Goal: Information Seeking & Learning: Find specific page/section

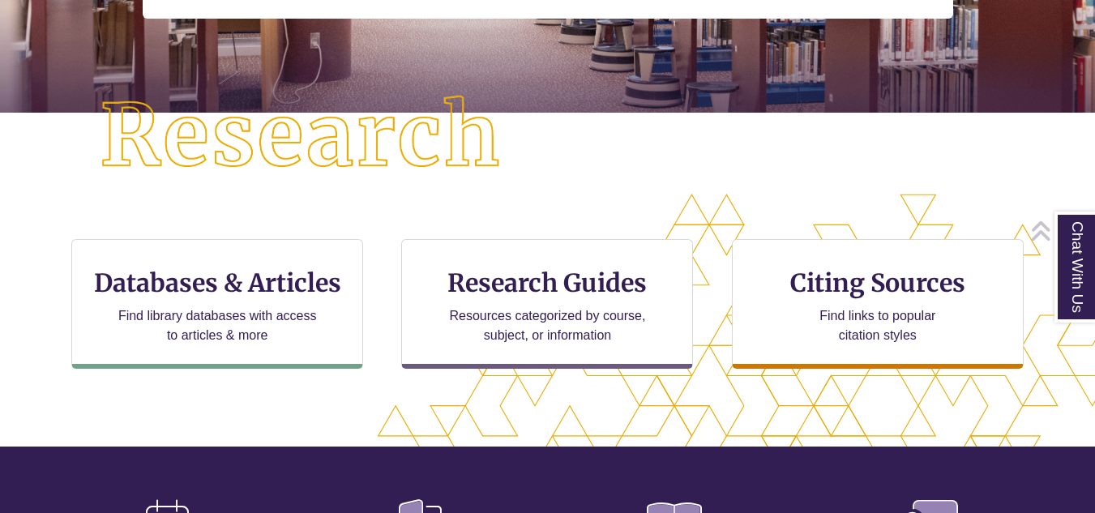
scroll to position [357, 0]
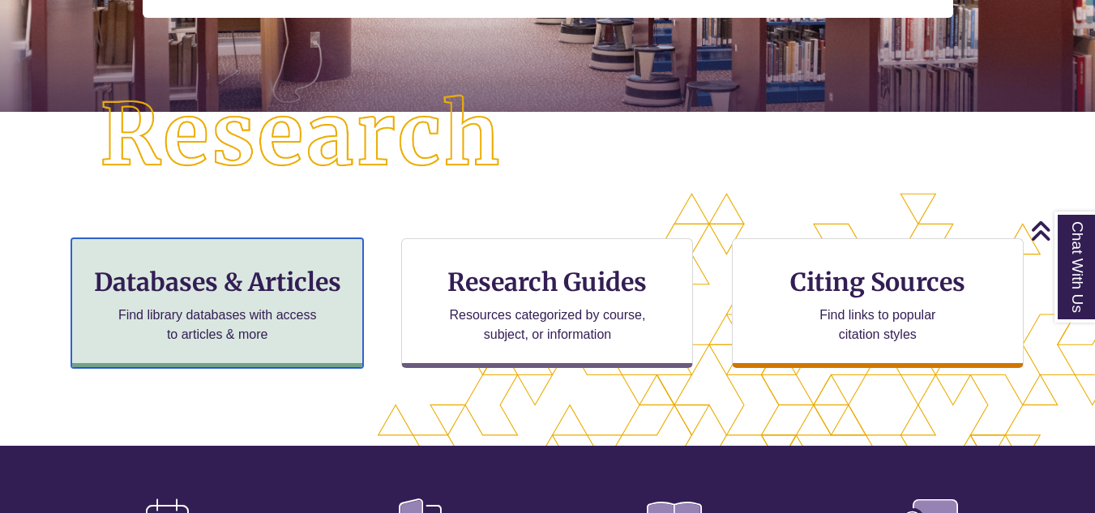
click at [233, 296] on h3 "Databases & Articles" at bounding box center [217, 282] width 264 height 31
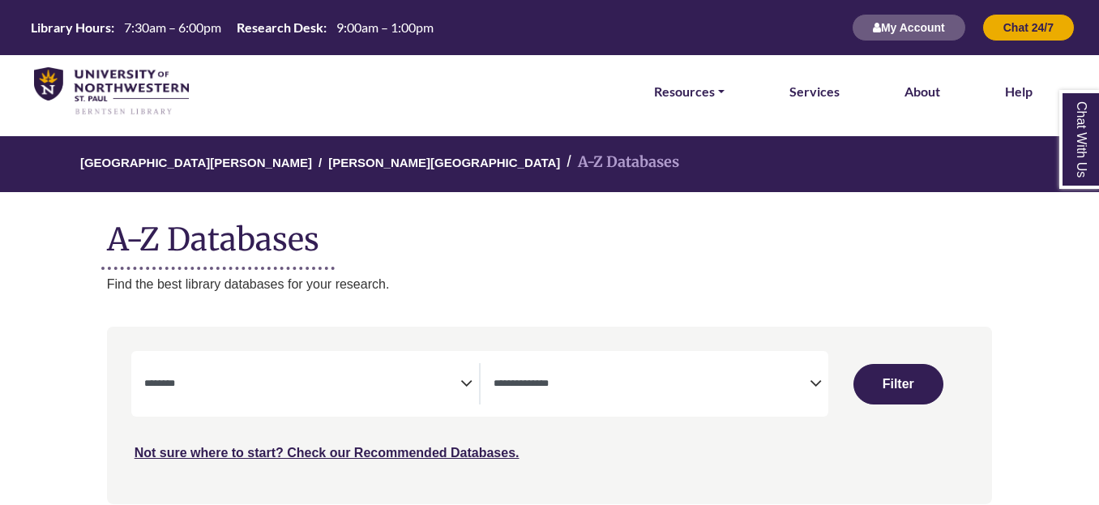
select select "Database Subject Filter"
select select "Database Types Filter"
select select "Database Subject Filter"
select select "Database Types Filter"
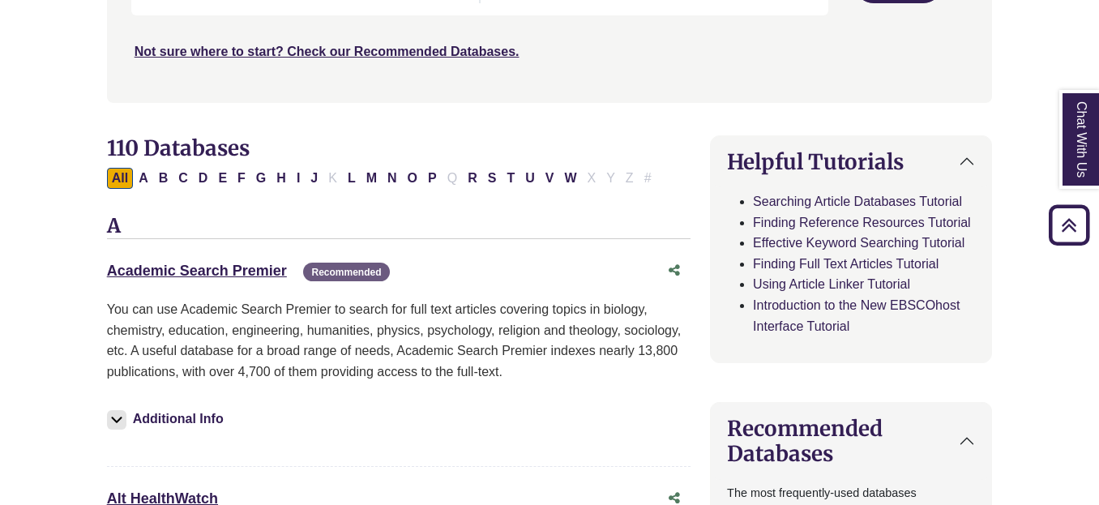
scroll to position [403, 0]
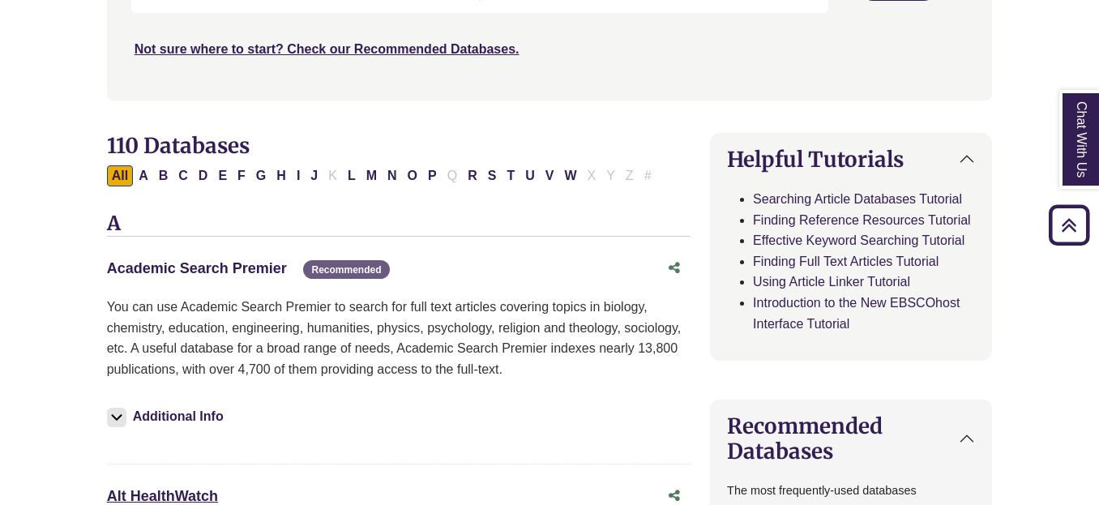
click at [191, 271] on link "Academic Search Premier This link opens in a new window" at bounding box center [197, 268] width 180 height 16
